Goal: Check status: Check status

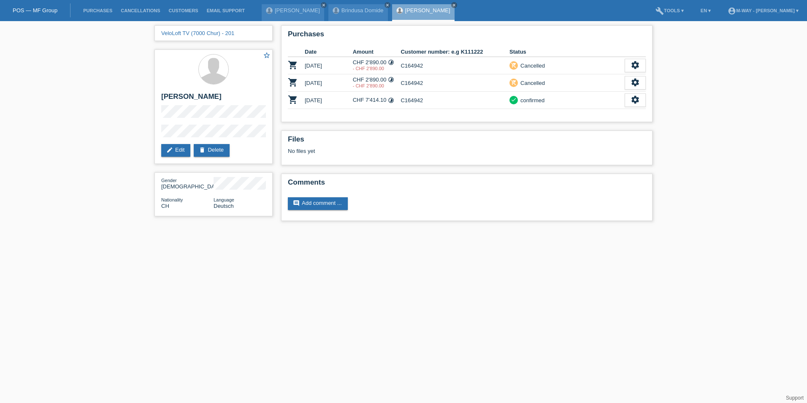
click at [379, 229] on html "POS — MF Group Purchases Cancellations Customers Email Support [PERSON_NAME] cl…" at bounding box center [403, 114] width 807 height 229
click at [101, 11] on link "Purchases" at bounding box center [98, 10] width 38 height 5
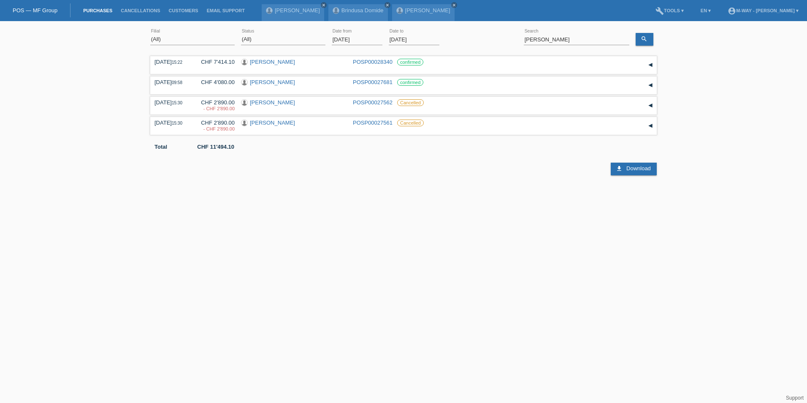
click at [353, 39] on input "01.09.2025" at bounding box center [357, 39] width 51 height 11
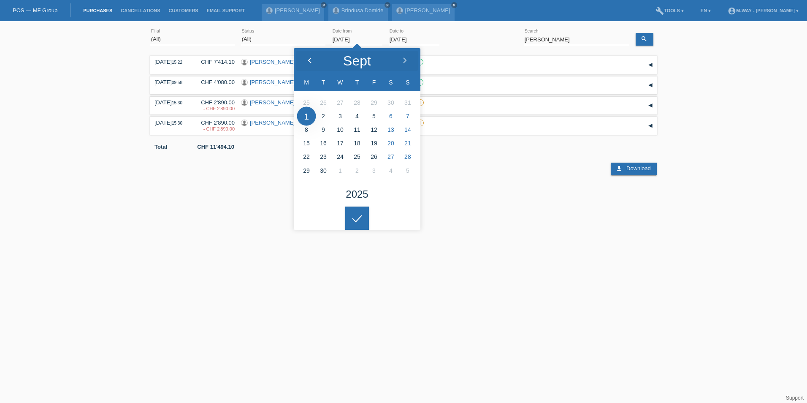
click at [311, 60] on icon at bounding box center [309, 60] width 7 height 7
type input "01.05.2025"
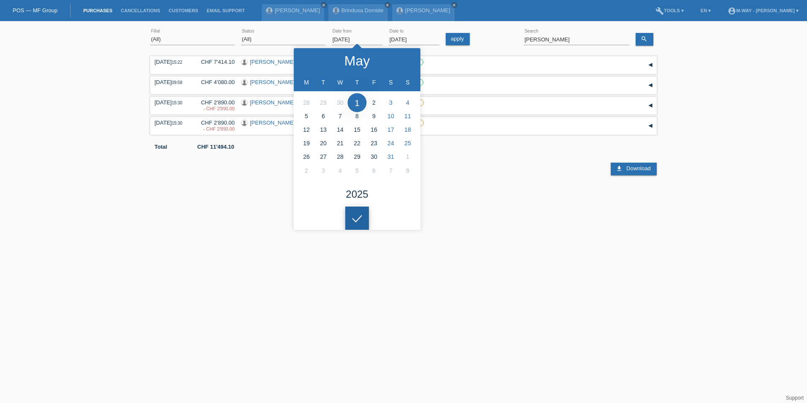
click at [352, 214] on div at bounding box center [357, 218] width 24 height 24
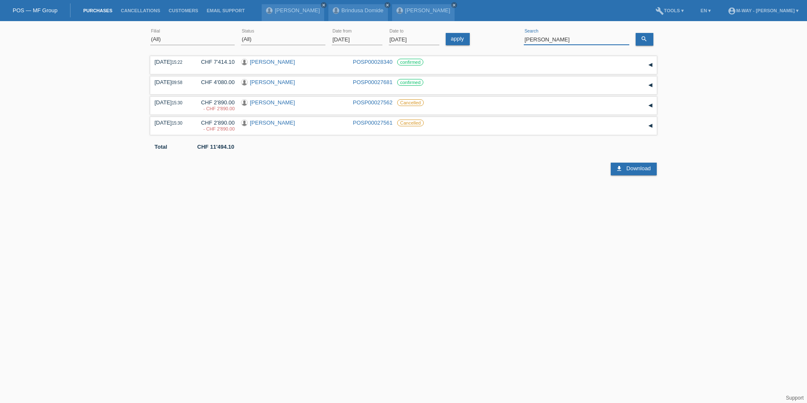
click at [561, 41] on input "zimmermann" at bounding box center [577, 39] width 106 height 11
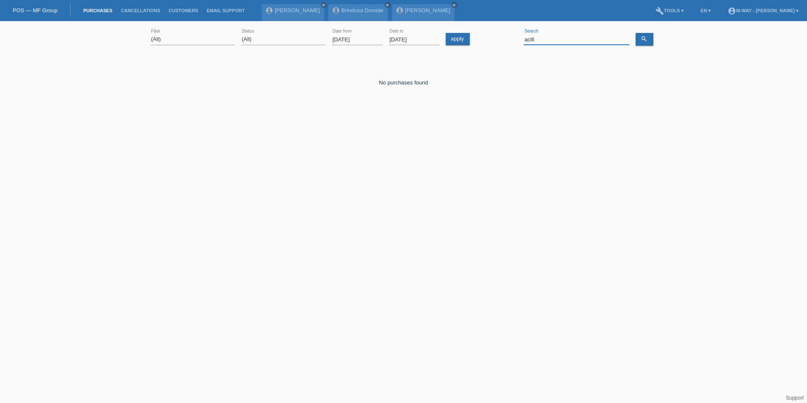
drag, startPoint x: 554, startPoint y: 39, endPoint x: 522, endPoint y: 38, distance: 32.5
click at [522, 38] on div "(All) Aarau Alexand'Ro Edouard'O Passion Vélo SàRL Basel Bern City Bern Expo Be…" at bounding box center [403, 39] width 506 height 29
drag, startPoint x: 563, startPoint y: 42, endPoint x: 508, endPoint y: 42, distance: 54.9
click at [508, 42] on div "(All) Aarau Alexand'Ro Edouard'O Passion Vélo SàRL Basel Bern City Bern Expo Be…" at bounding box center [403, 39] width 506 height 29
type input "pendola"
